Goal: Navigation & Orientation: Find specific page/section

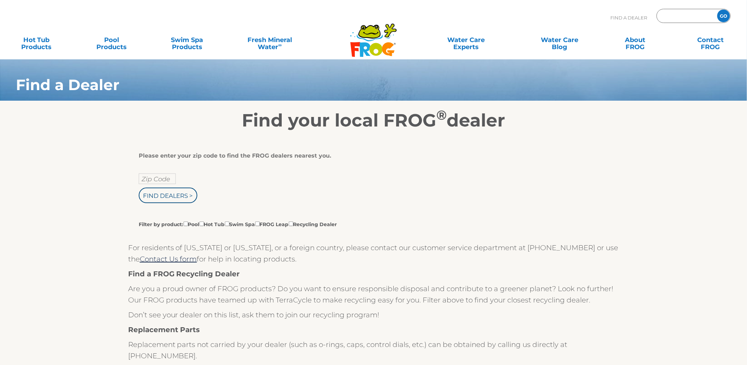
click at [680, 18] on input "text" at bounding box center [687, 16] width 48 height 10
type input "40437"
click at [718, 10] on input "GO" at bounding box center [724, 16] width 13 height 13
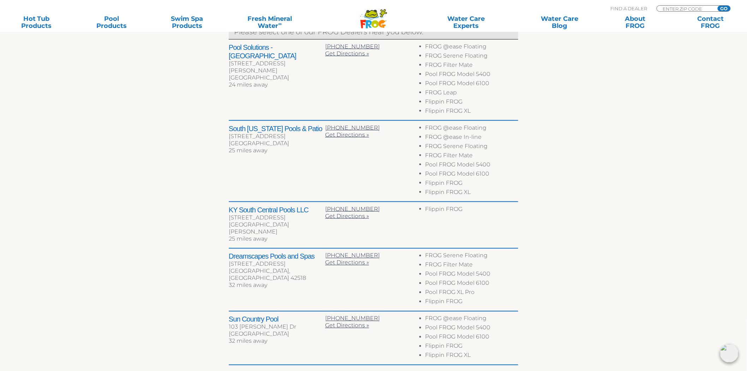
scroll to position [373, 0]
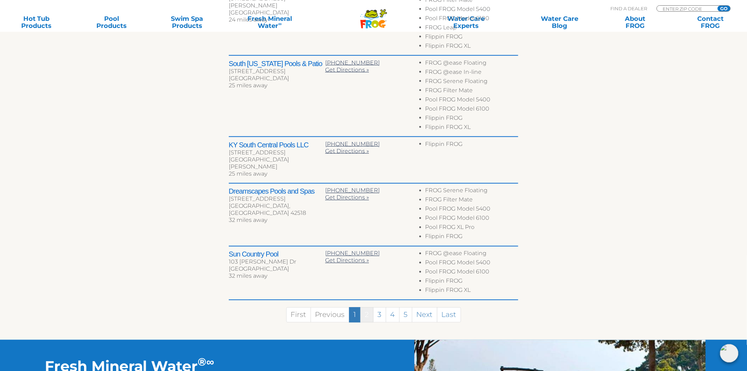
click at [362, 307] on link "2" at bounding box center [367, 314] width 13 height 15
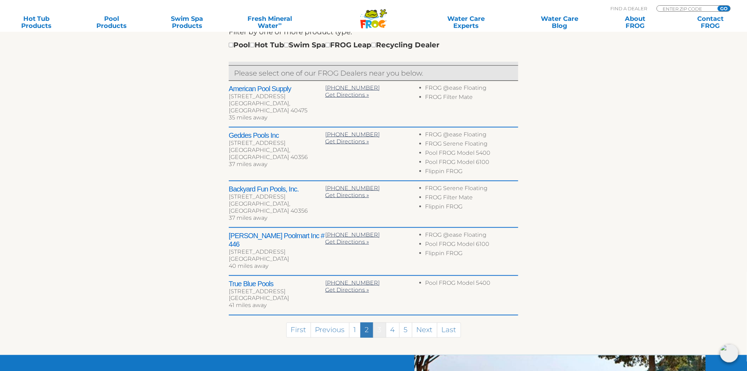
click at [377, 322] on link "3" at bounding box center [379, 329] width 13 height 15
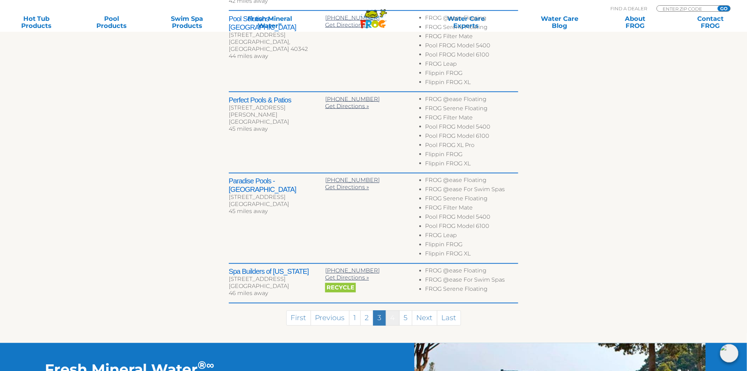
click at [393, 310] on link "4" at bounding box center [393, 317] width 14 height 15
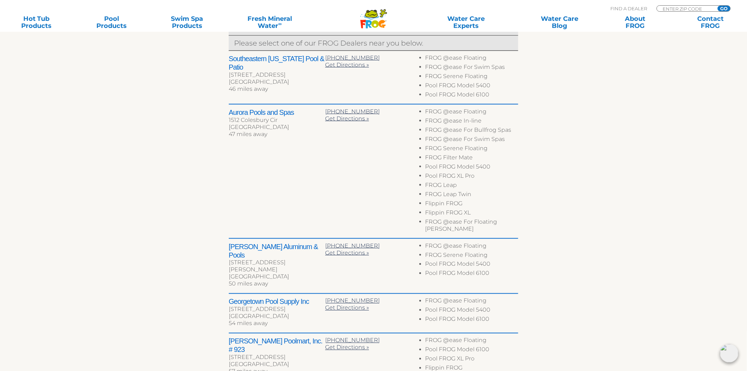
scroll to position [284, 0]
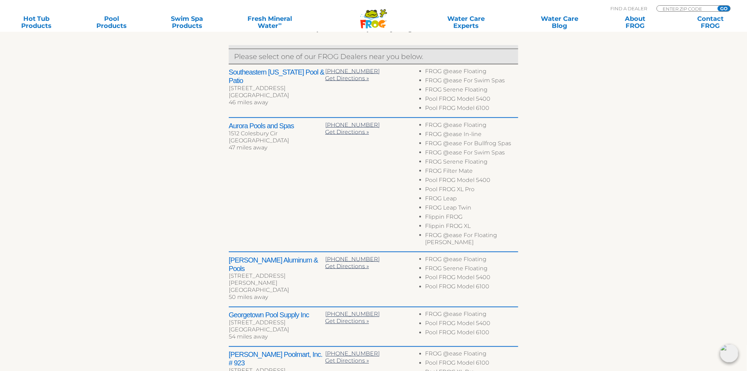
click at [238, 122] on h2 "Aurora Pools and Spas" at bounding box center [277, 126] width 96 height 8
drag, startPoint x: 238, startPoint y: 122, endPoint x: 289, endPoint y: 127, distance: 50.8
click at [289, 127] on h2 "Aurora Pools and Spas" at bounding box center [277, 126] width 96 height 8
copy h2 "Aurora Pools and Spas"
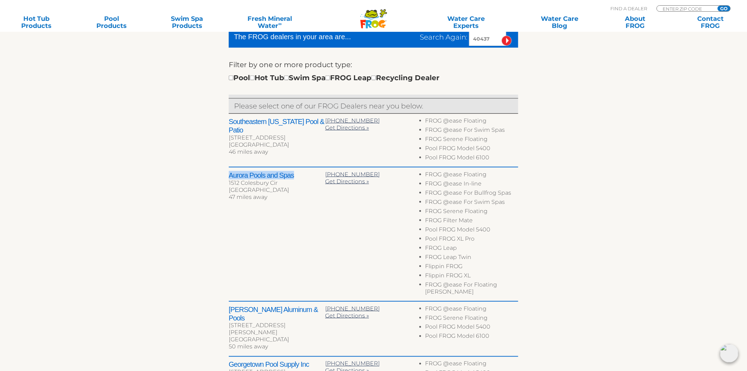
scroll to position [205, 0]
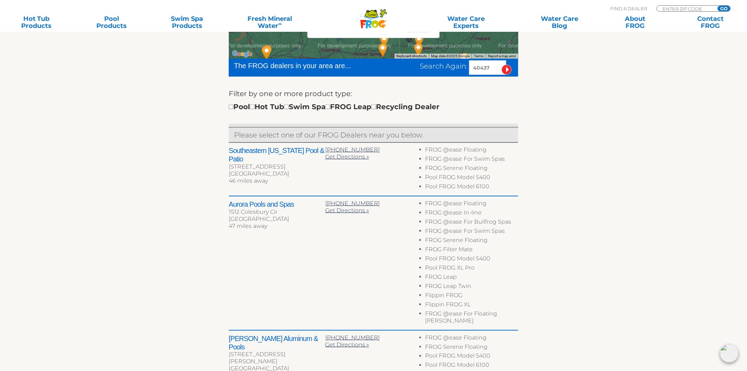
drag, startPoint x: 495, startPoint y: 71, endPoint x: 396, endPoint y: 79, distance: 99.2
click at [396, 79] on form "The FROG dealers in your area are... Search Again: 40437 Filter by one or more …" at bounding box center [374, 91] width 290 height 65
type input "06415"
click at [502, 65] on input "image" at bounding box center [507, 70] width 10 height 10
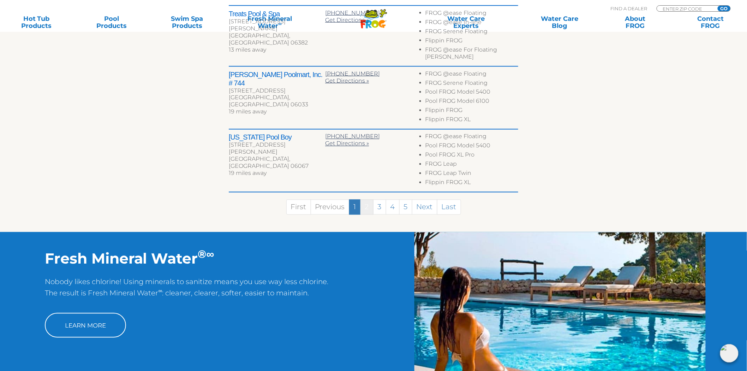
click at [365, 200] on link "2" at bounding box center [367, 207] width 13 height 15
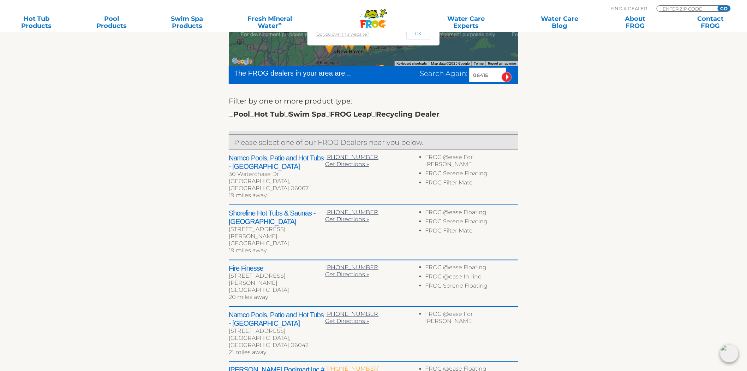
scroll to position [195, 0]
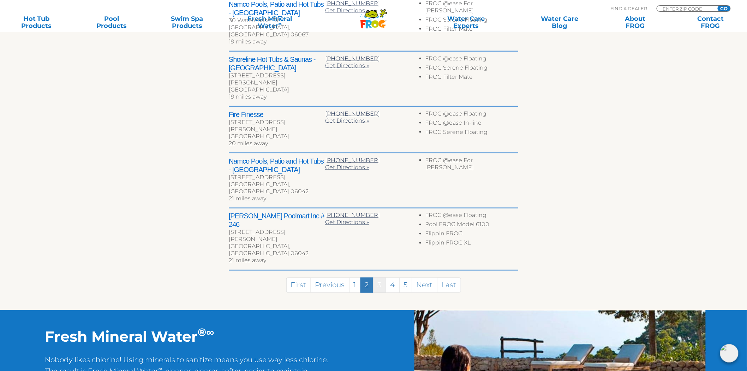
click at [381, 278] on link "3" at bounding box center [379, 285] width 13 height 15
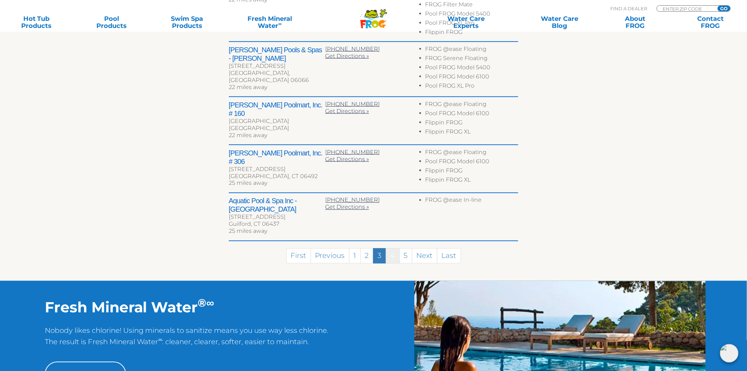
click at [392, 248] on link "4" at bounding box center [393, 255] width 14 height 15
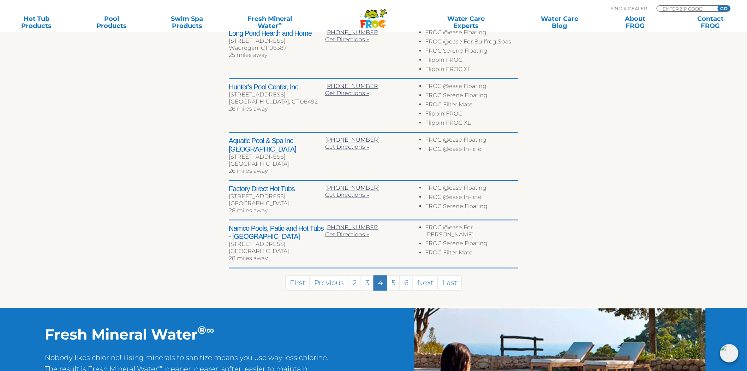
scroll to position [279, 0]
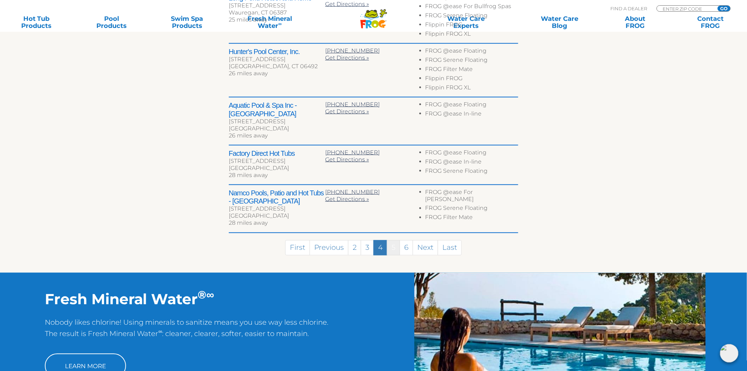
click at [391, 240] on link "5" at bounding box center [393, 247] width 13 height 15
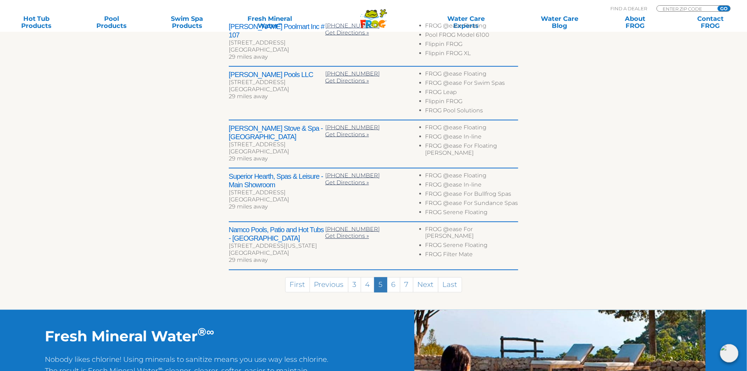
scroll to position [284, 0]
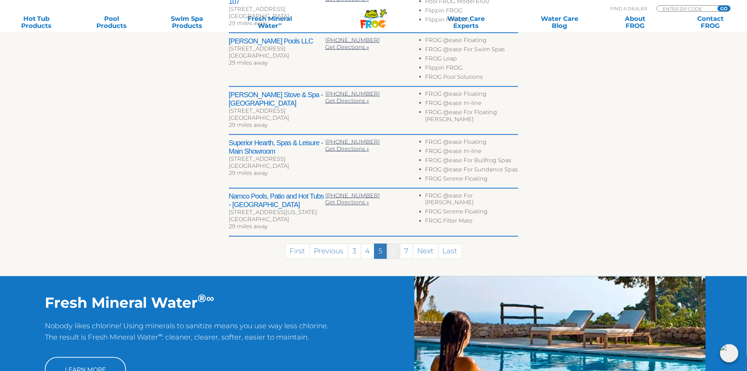
click at [391, 244] on link "6" at bounding box center [393, 251] width 13 height 15
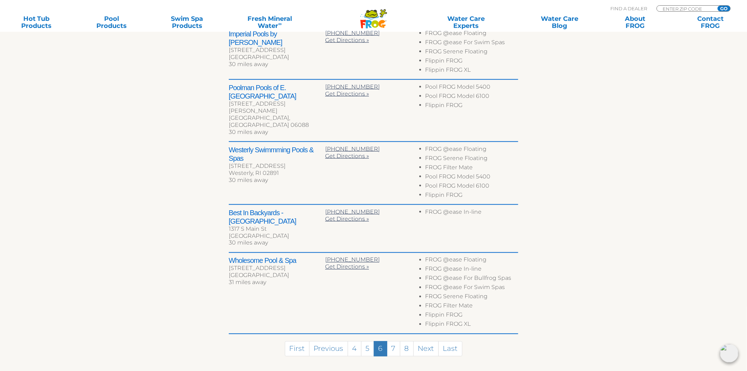
scroll to position [361, 0]
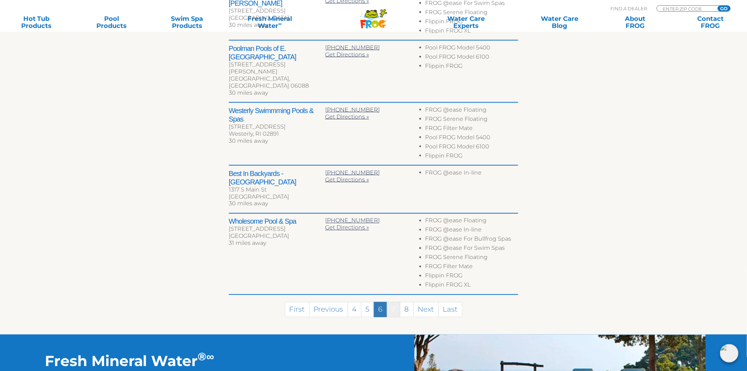
click at [397, 302] on link "7" at bounding box center [393, 309] width 13 height 15
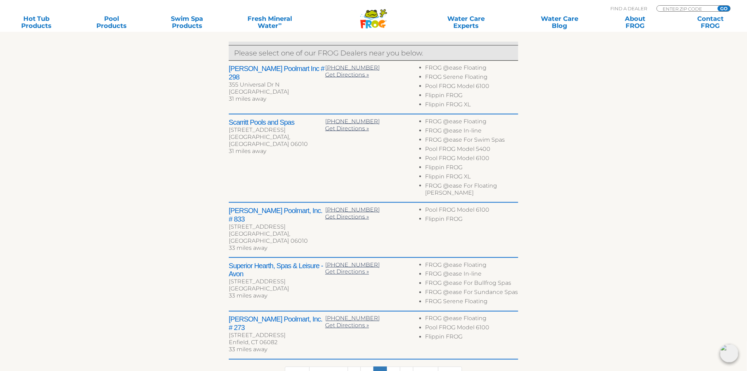
scroll to position [273, 0]
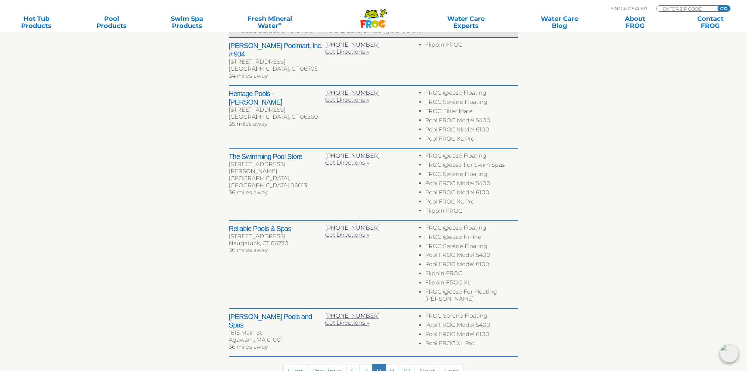
scroll to position [352, 0]
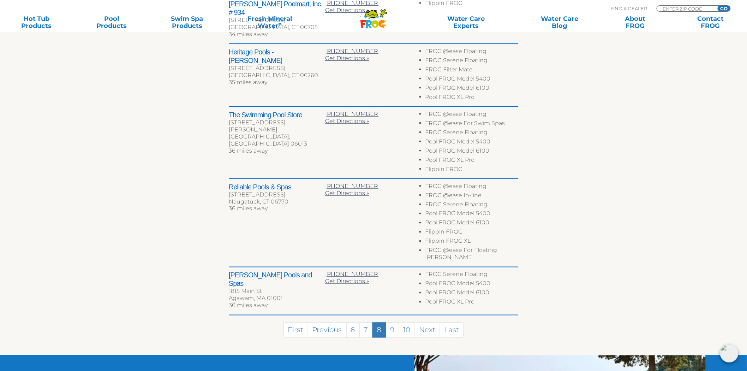
click at [143, 193] on section "Find your local FROG ® dealer ← Move left → Move right ↑ Move up ↓ Move down + …" at bounding box center [373, 79] width 747 height 552
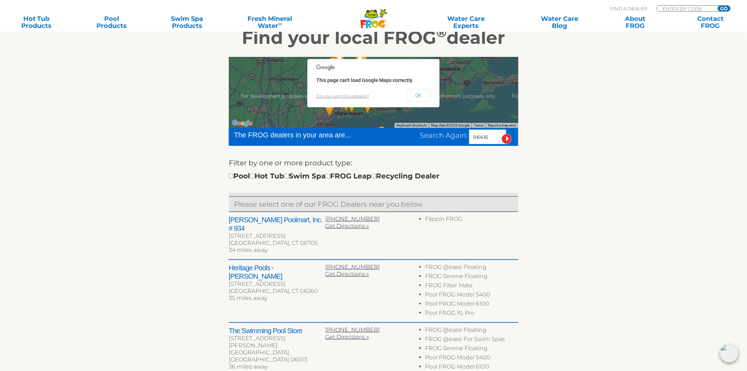
scroll to position [77, 0]
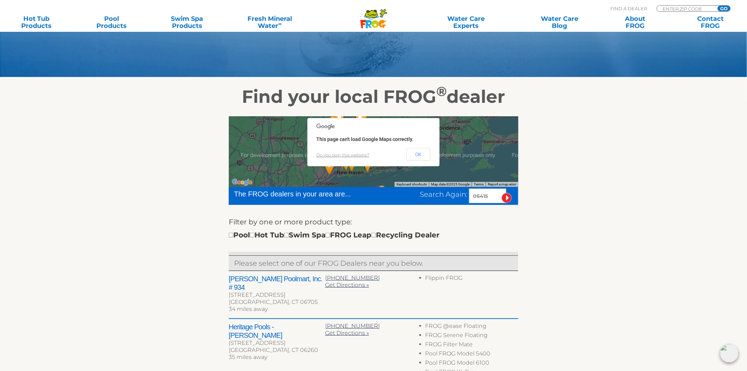
drag, startPoint x: 492, startPoint y: 196, endPoint x: 393, endPoint y: 195, distance: 98.9
click at [393, 195] on div "Search Again: 06415" at bounding box center [448, 196] width 142 height 14
type input "15469"
click at [502, 193] on input "image" at bounding box center [507, 198] width 10 height 10
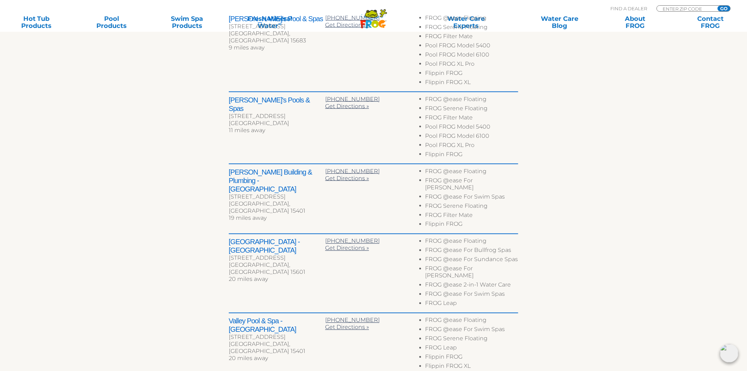
scroll to position [389, 0]
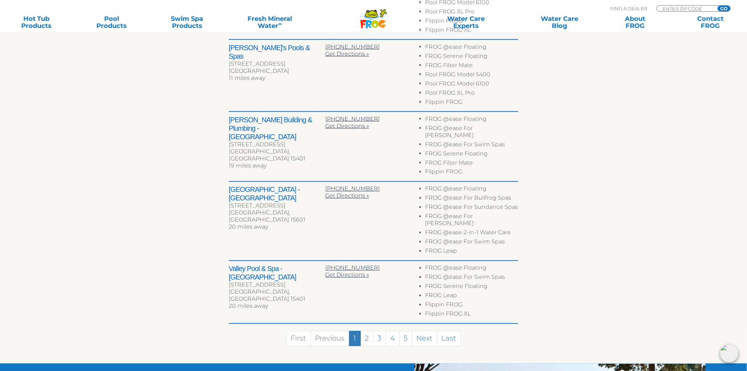
click at [234, 185] on h2 "[GEOGRAPHIC_DATA] - [GEOGRAPHIC_DATA]" at bounding box center [277, 193] width 96 height 17
drag, startPoint x: 233, startPoint y: 184, endPoint x: 248, endPoint y: 188, distance: 15.4
click at [248, 188] on h2 "[GEOGRAPHIC_DATA] - [GEOGRAPHIC_DATA]" at bounding box center [277, 193] width 96 height 17
copy h2 "[GEOGRAPHIC_DATA] - [GEOGRAPHIC_DATA]"
